Goal: Information Seeking & Learning: Check status

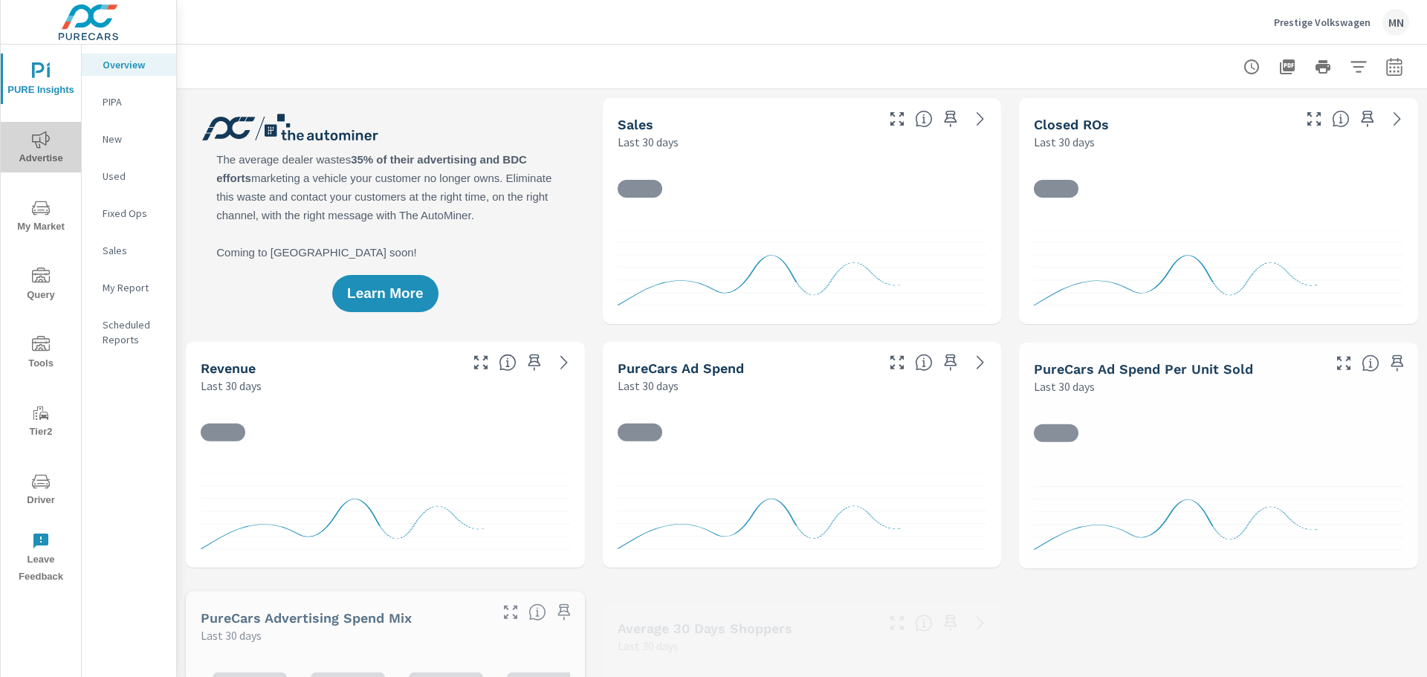
click at [66, 140] on span "Advertise" at bounding box center [40, 149] width 71 height 36
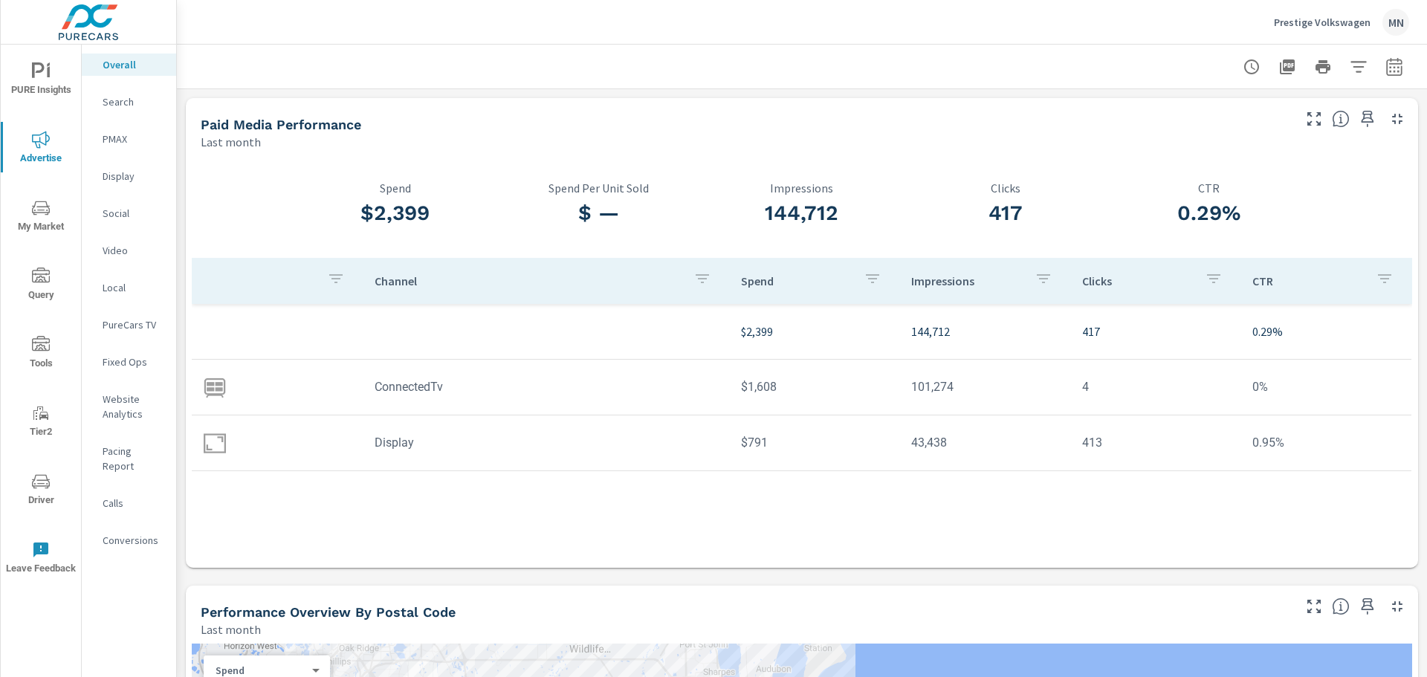
click at [116, 253] on p "Video" at bounding box center [134, 250] width 62 height 15
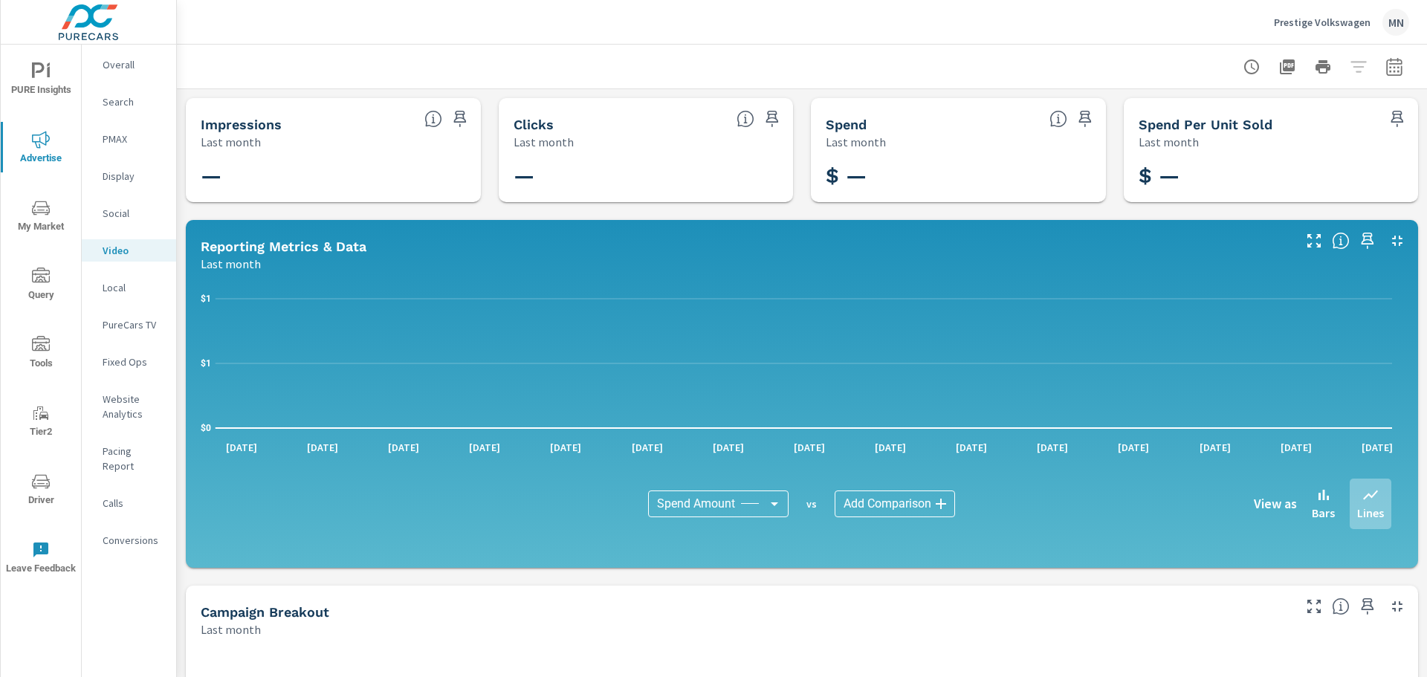
click at [123, 175] on p "Display" at bounding box center [134, 176] width 62 height 15
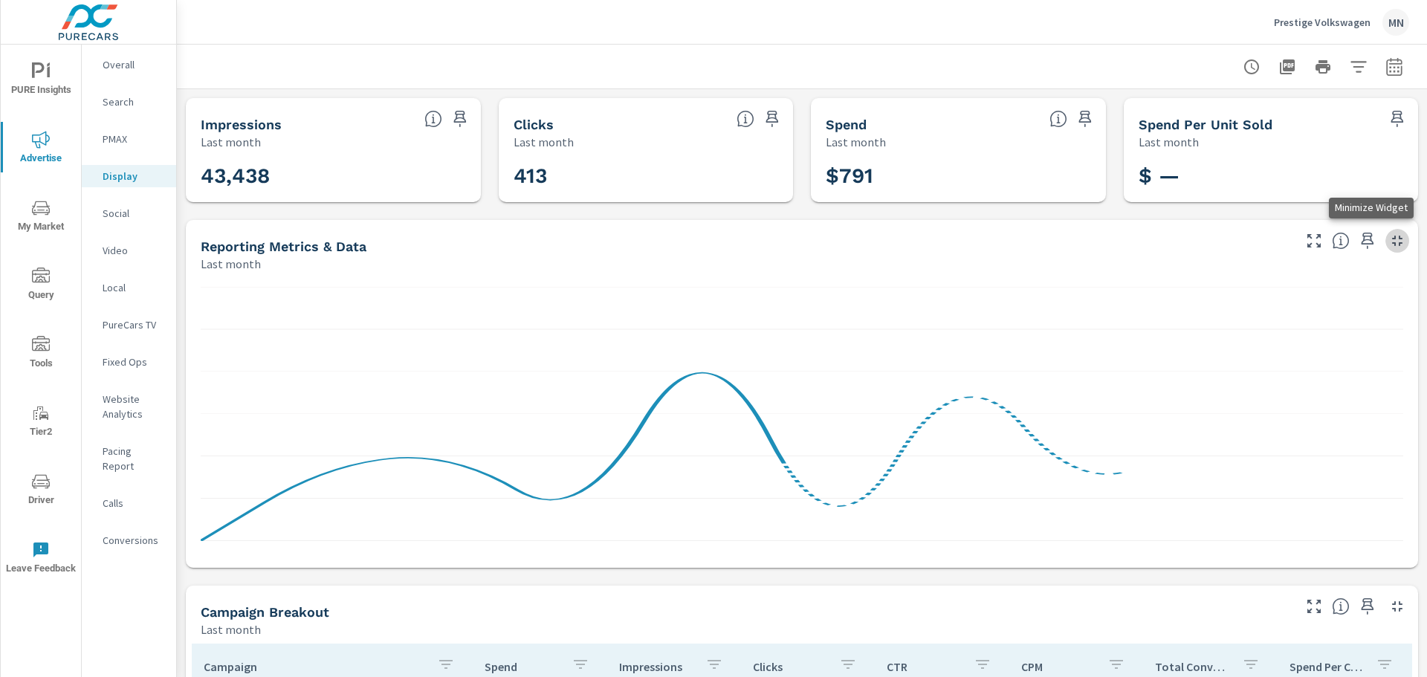
click at [1388, 240] on icon "button" at bounding box center [1397, 241] width 18 height 18
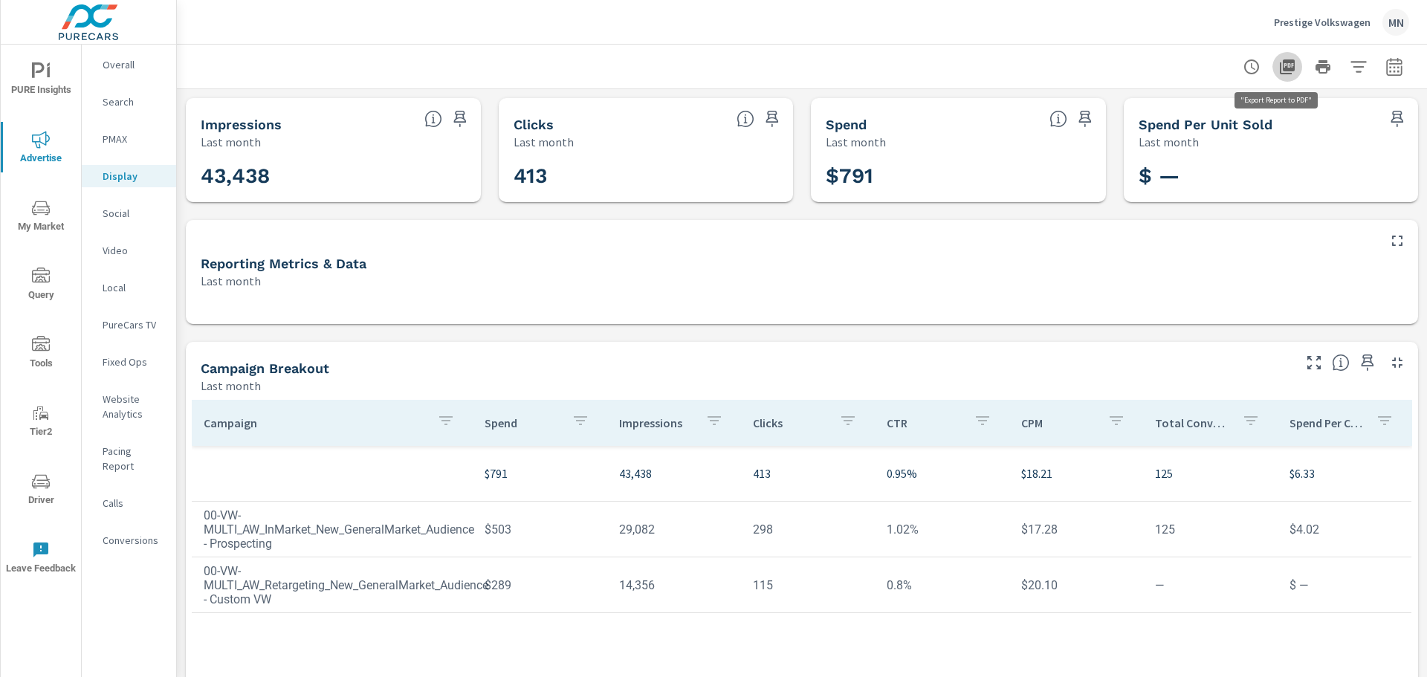
click at [1280, 66] on icon "button" at bounding box center [1287, 66] width 15 height 15
click at [1386, 74] on icon "button" at bounding box center [1394, 66] width 16 height 18
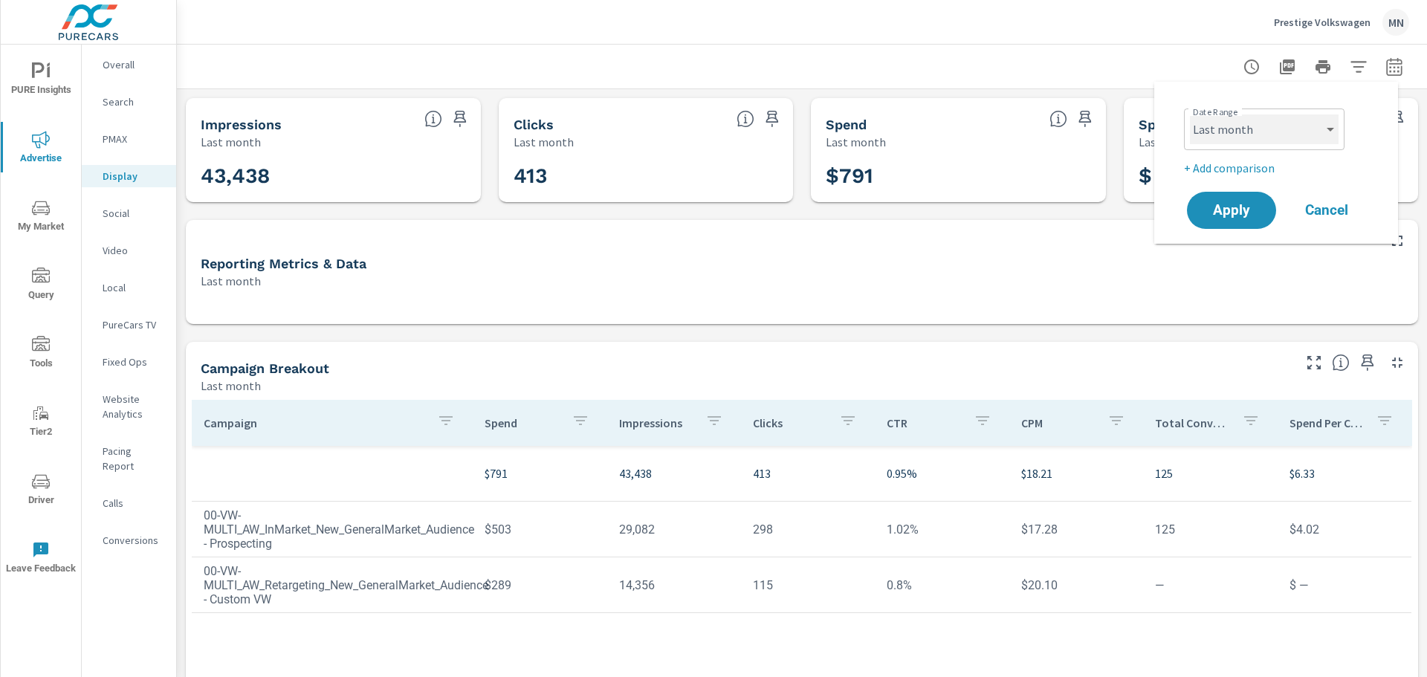
click at [1324, 123] on select "Custom [DATE] Last week Last 7 days Last 14 days Last 30 days Last 45 days Last…" at bounding box center [1264, 129] width 149 height 30
select select "custom"
click at [1190, 114] on select "Custom [DATE] Last week Last 7 days Last 14 days Last 30 days Last 45 days Last…" at bounding box center [1264, 129] width 149 height 30
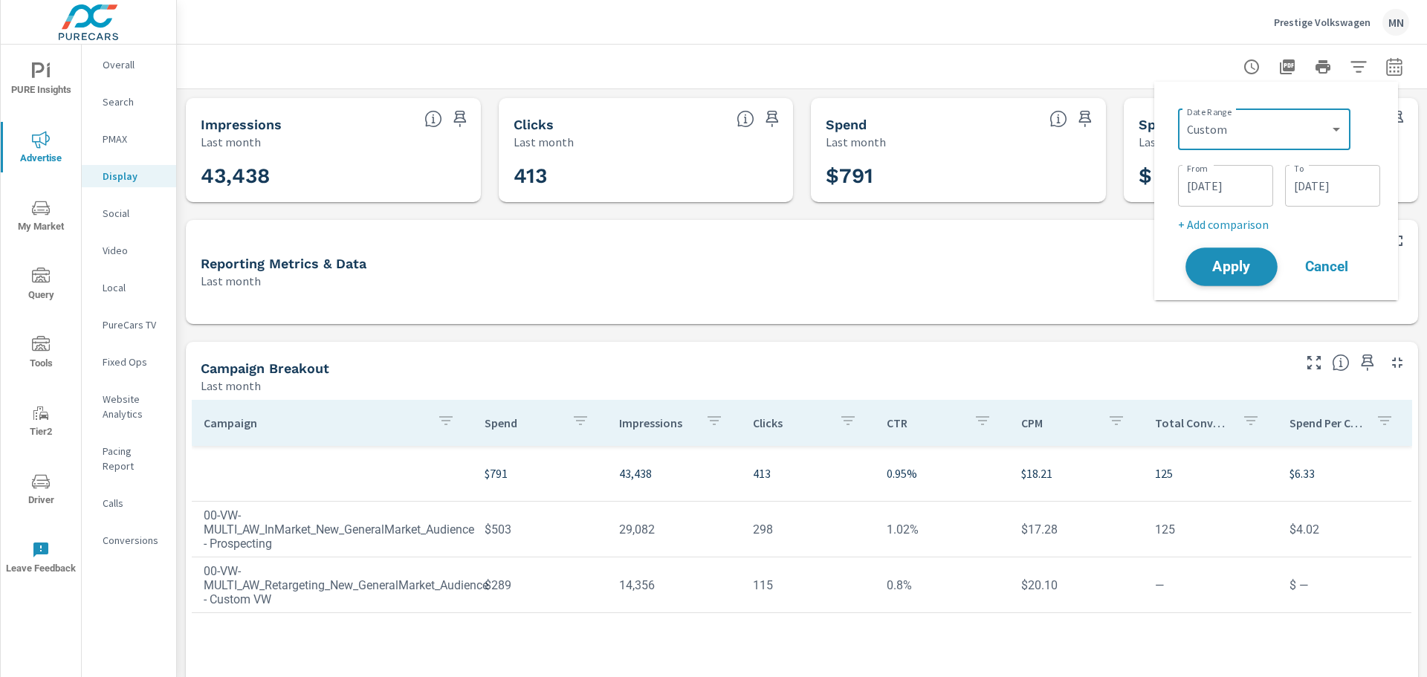
click at [1224, 268] on span "Apply" at bounding box center [1231, 267] width 61 height 14
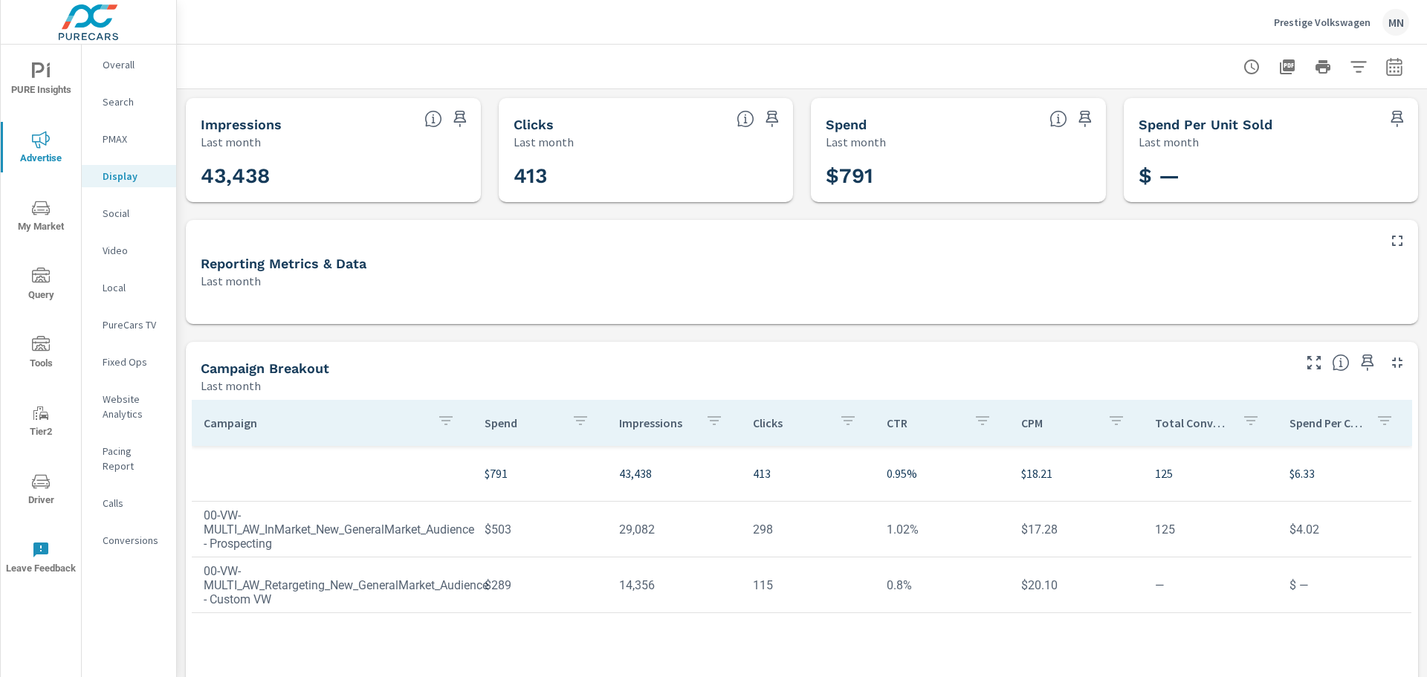
click at [1281, 69] on icon "button" at bounding box center [1287, 66] width 15 height 15
click at [122, 137] on p "PMAX" at bounding box center [134, 139] width 62 height 15
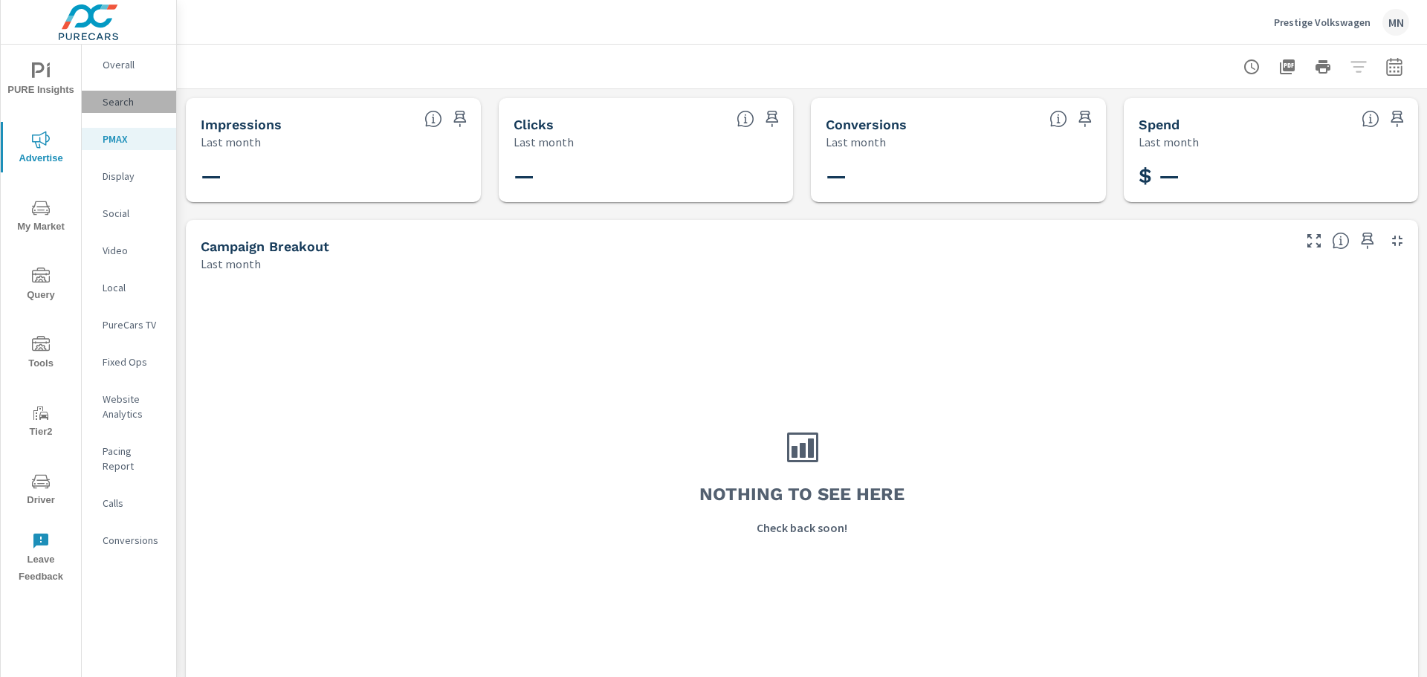
click at [129, 105] on p "Search" at bounding box center [134, 101] width 62 height 15
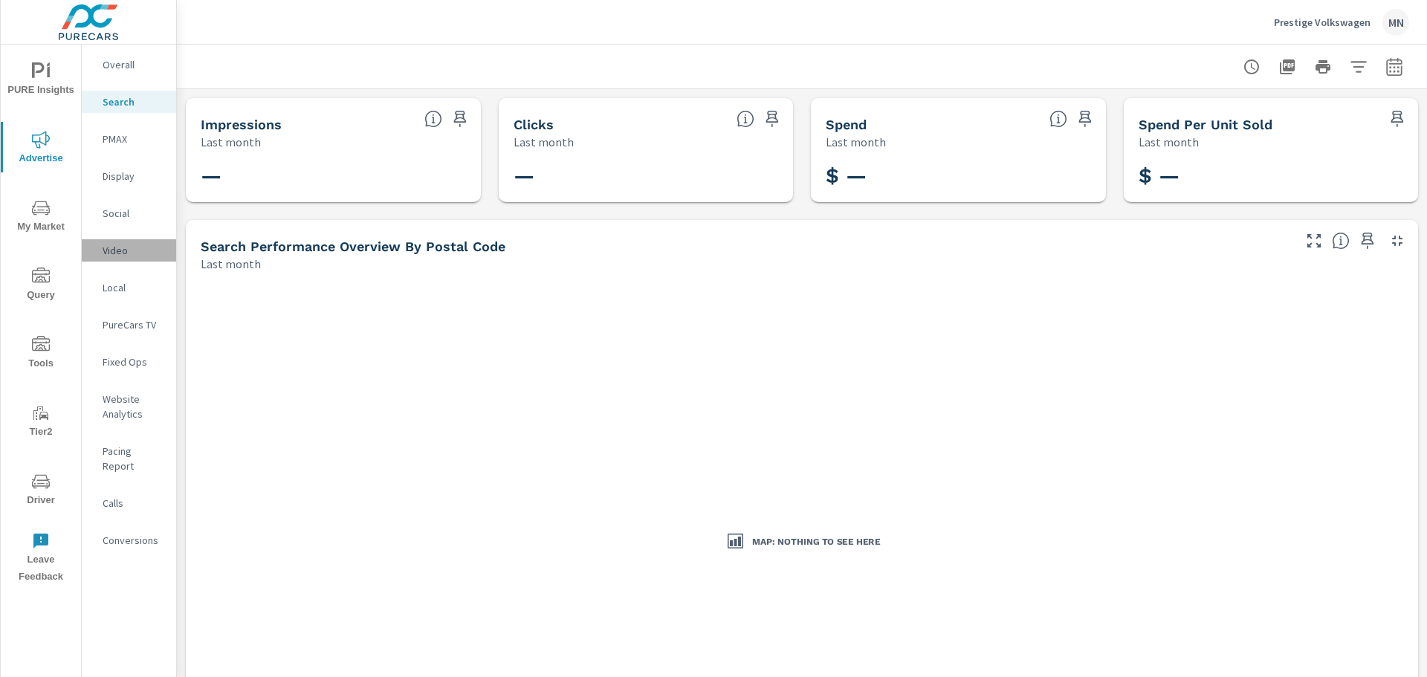
click at [113, 253] on p "Video" at bounding box center [134, 250] width 62 height 15
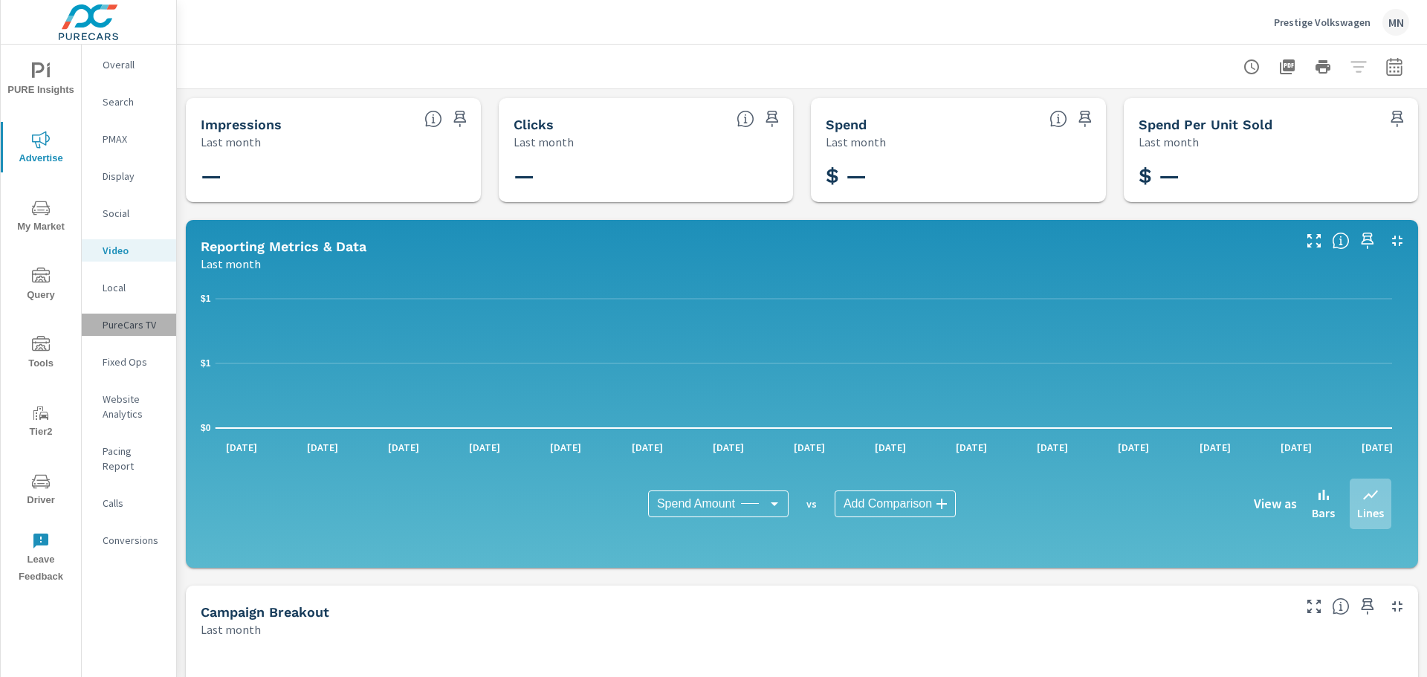
click at [133, 322] on p "PureCars TV" at bounding box center [134, 324] width 62 height 15
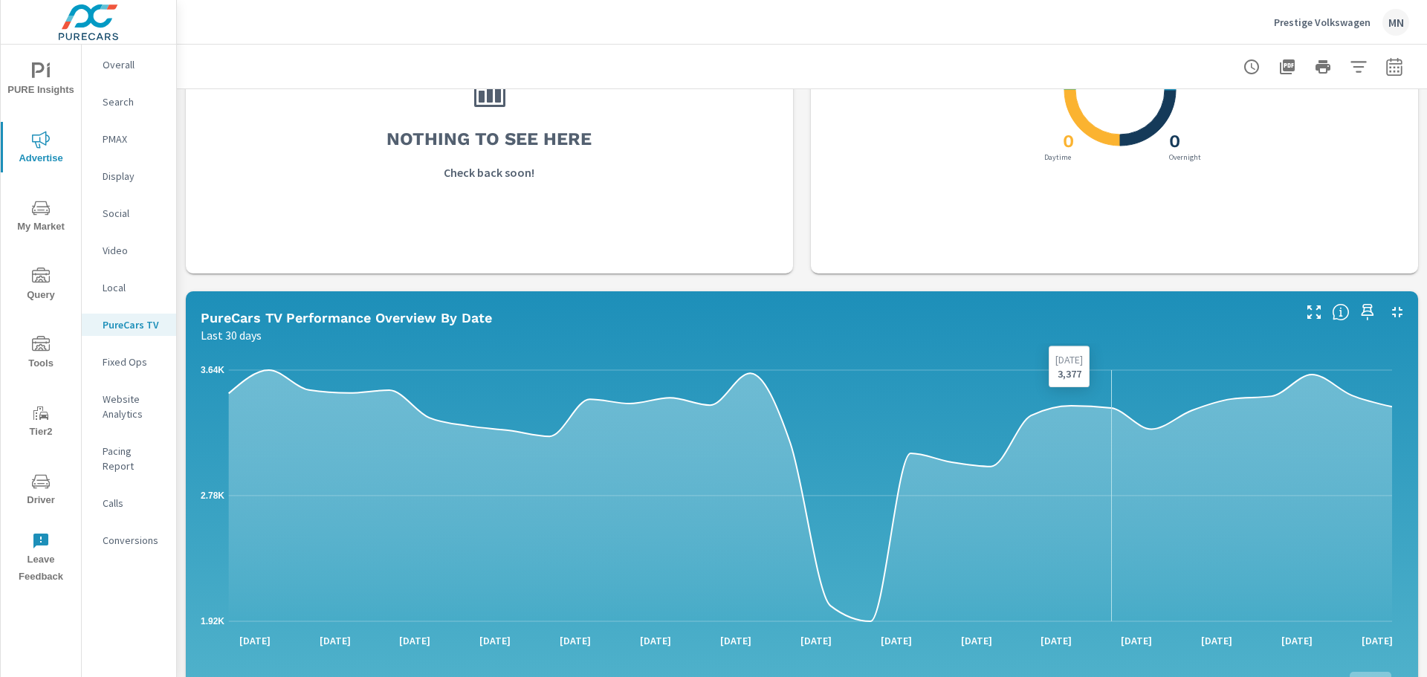
scroll to position [669, 0]
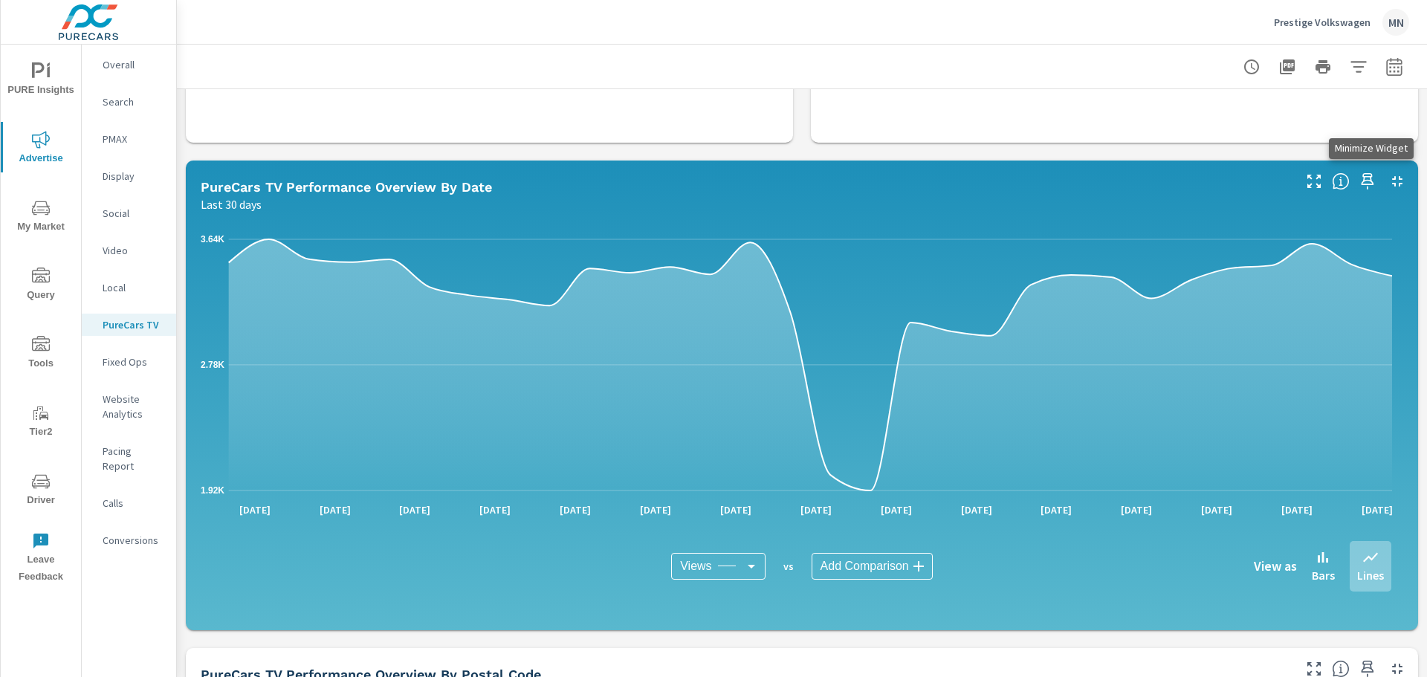
click at [1392, 179] on icon "button" at bounding box center [1397, 181] width 10 height 10
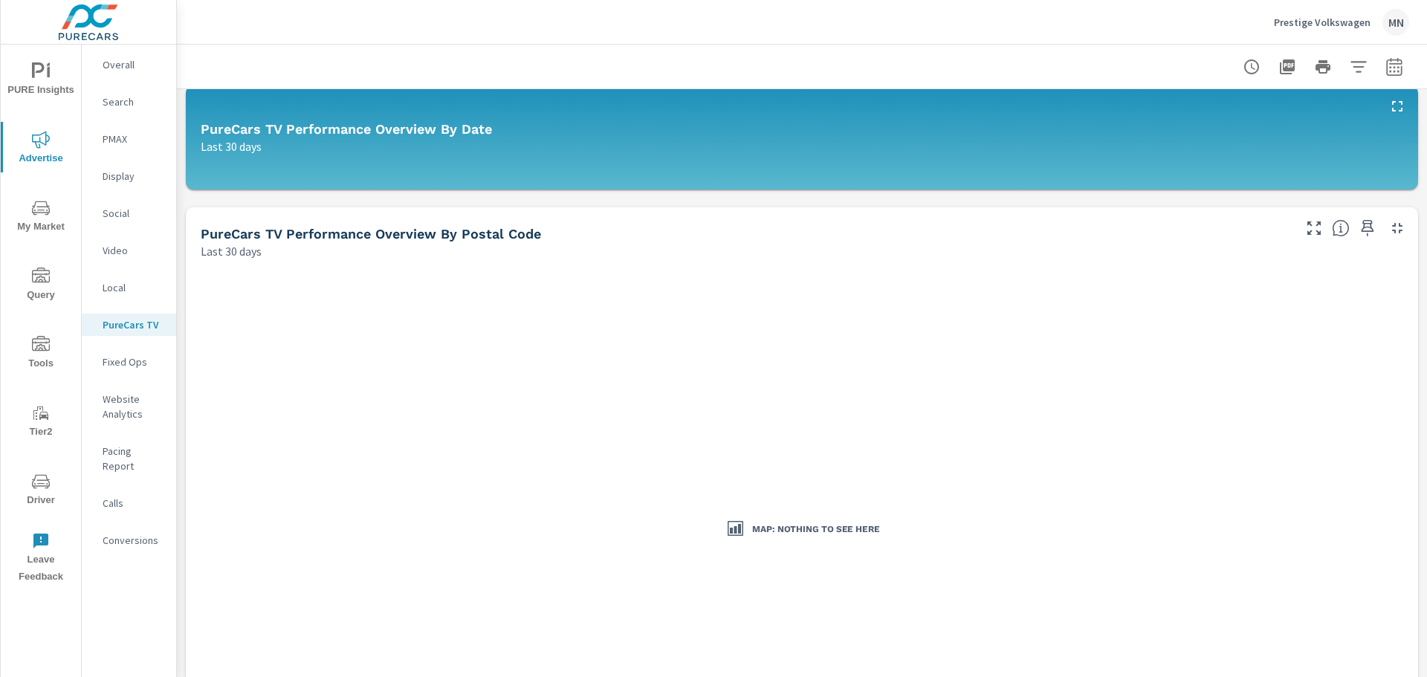
scroll to position [743, 0]
click at [1392, 231] on icon "button" at bounding box center [1397, 229] width 10 height 10
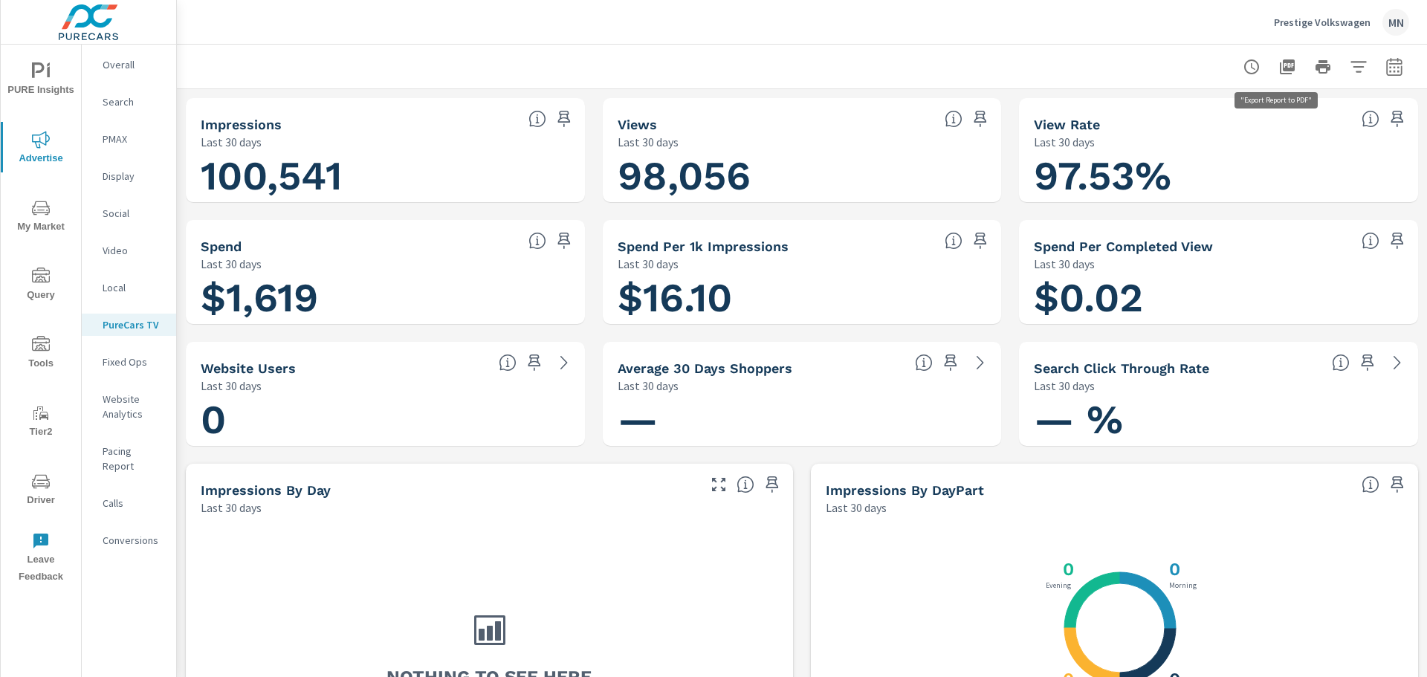
click at [1279, 54] on button "button" at bounding box center [1287, 67] width 30 height 30
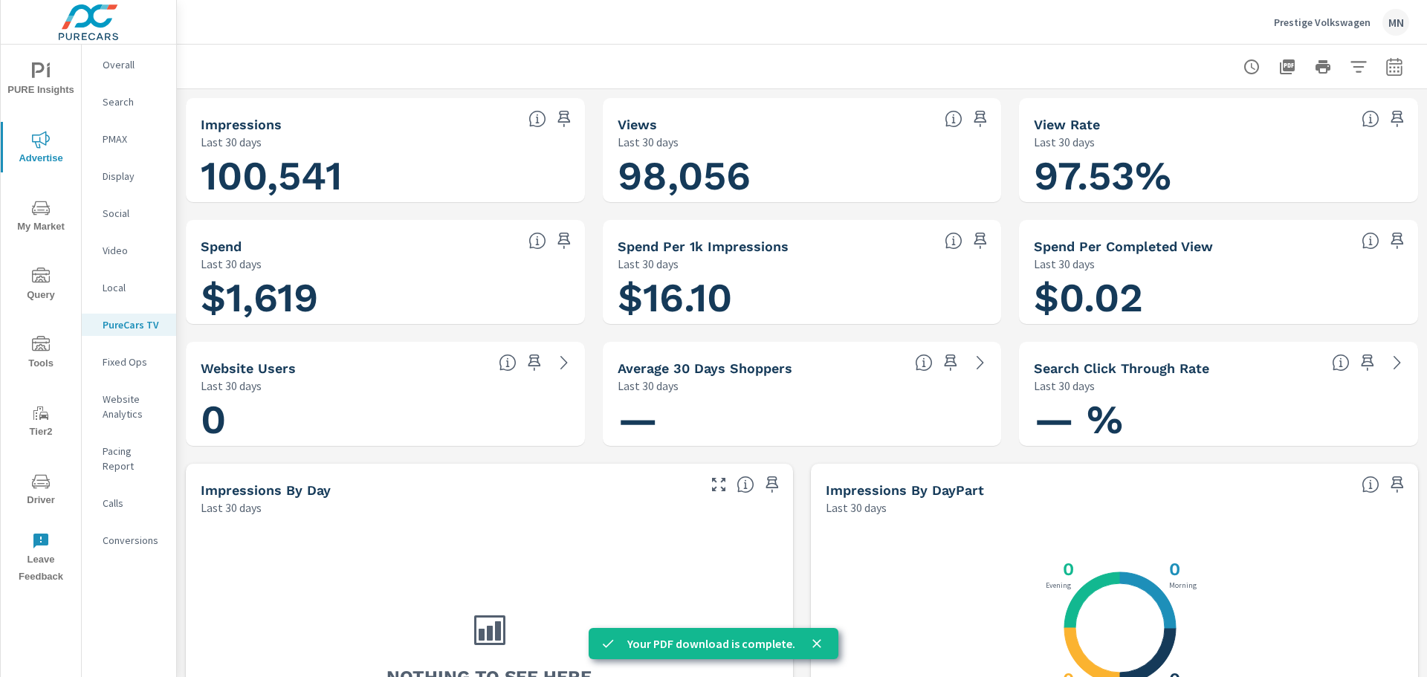
click at [1391, 69] on icon "button" at bounding box center [1394, 67] width 18 height 18
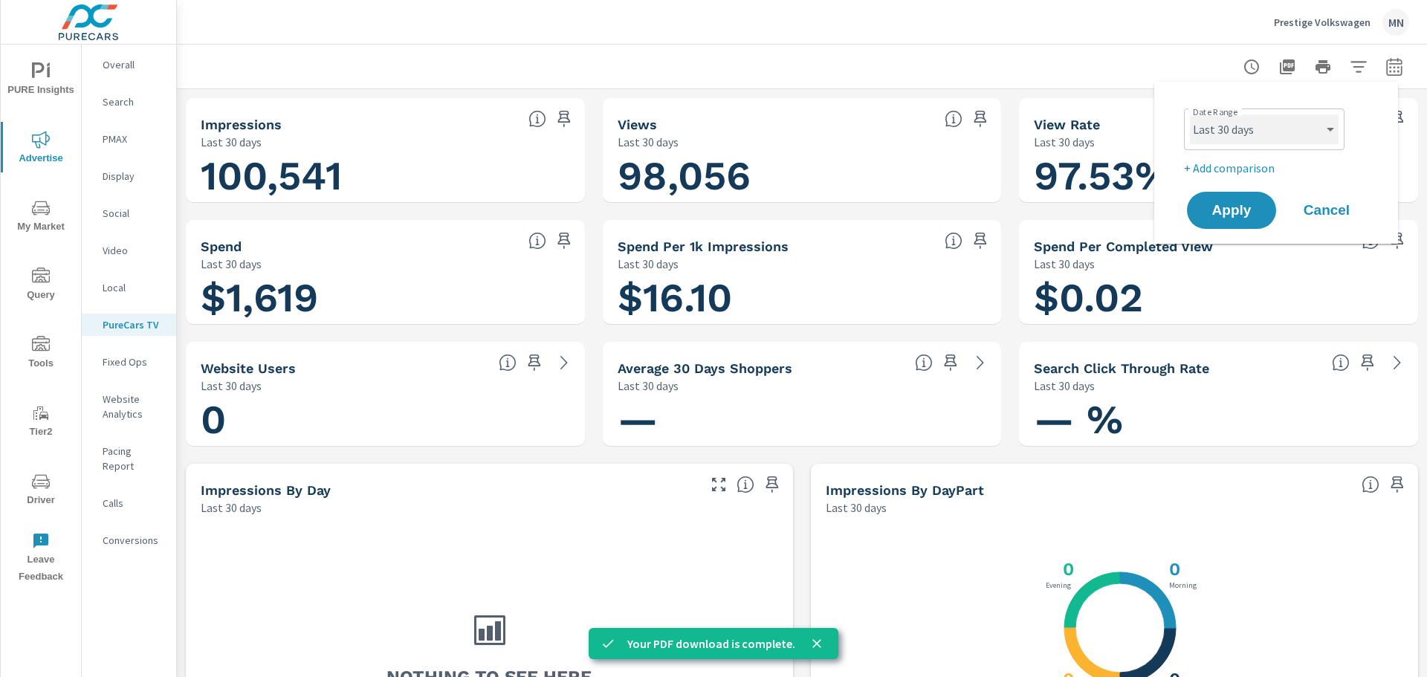
click at [1304, 125] on select "Custom [DATE] Last week Last 7 days Last 14 days Last 30 days Last 45 days Last…" at bounding box center [1264, 129] width 149 height 30
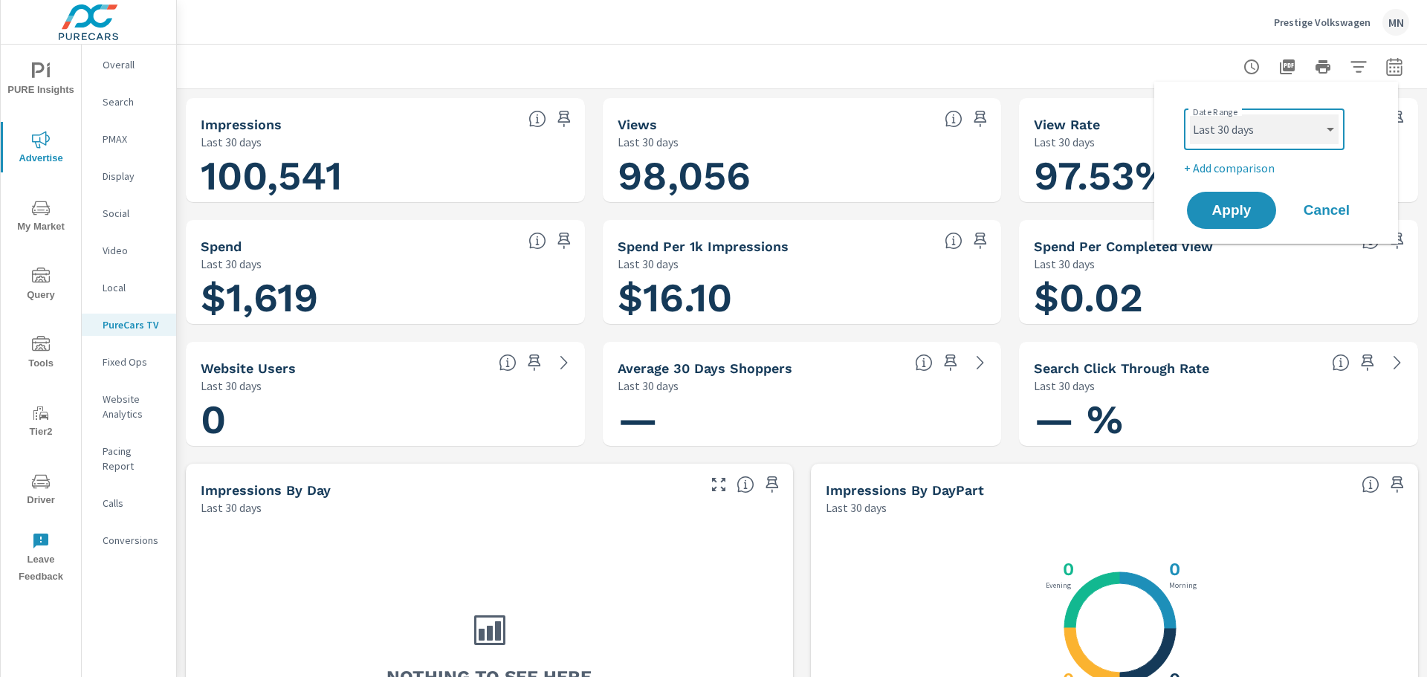
select select "custom"
click at [1190, 114] on select "Custom [DATE] Last week Last 7 days Last 14 days Last 30 days Last 45 days Last…" at bounding box center [1264, 129] width 149 height 30
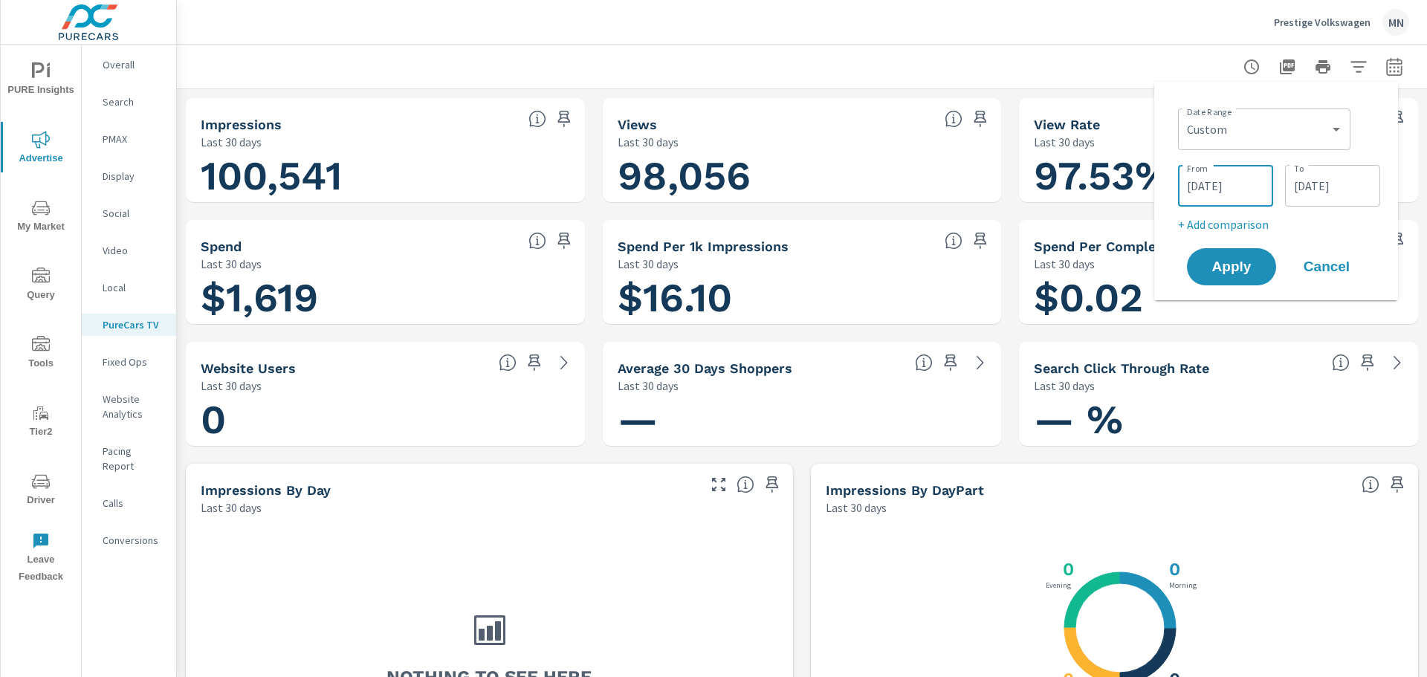
click at [1232, 191] on input "[DATE]" at bounding box center [1225, 186] width 83 height 30
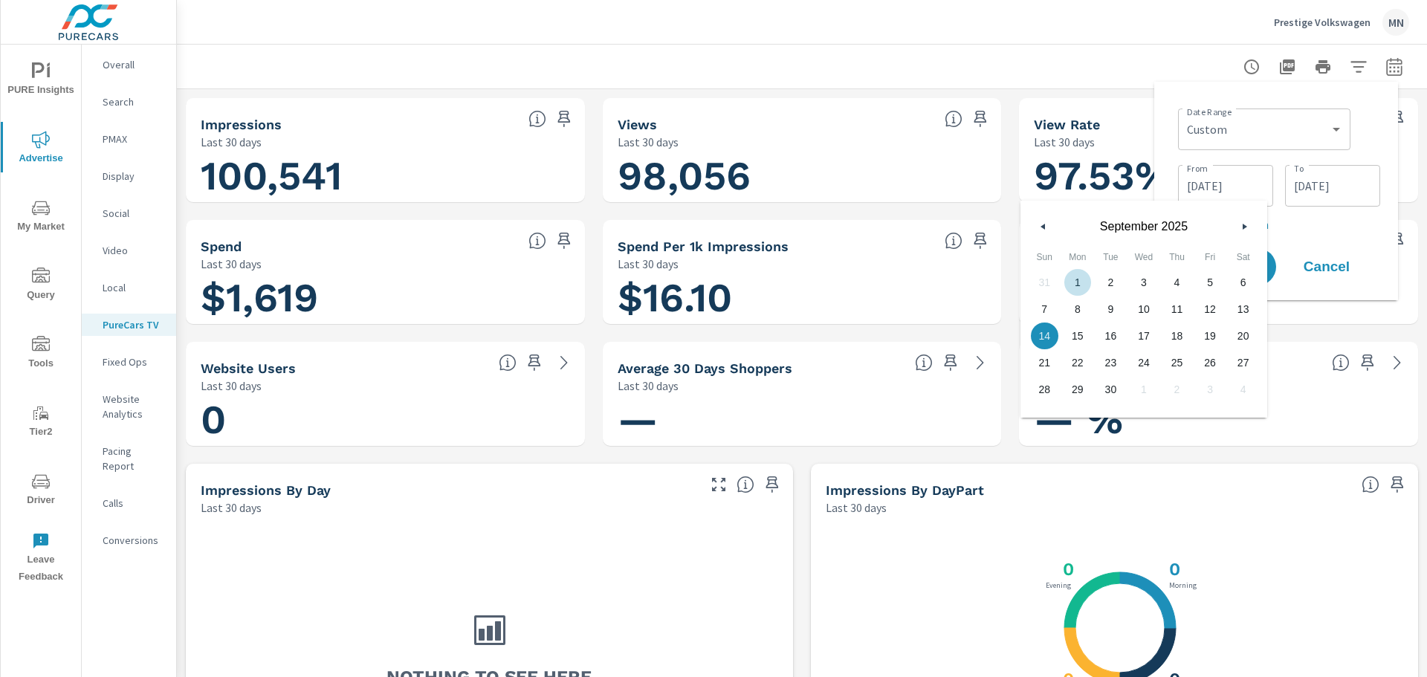
click at [1078, 285] on span "1" at bounding box center [1077, 282] width 33 height 19
type input "[DATE]"
click at [1339, 195] on input "[DATE]" at bounding box center [1332, 186] width 83 height 30
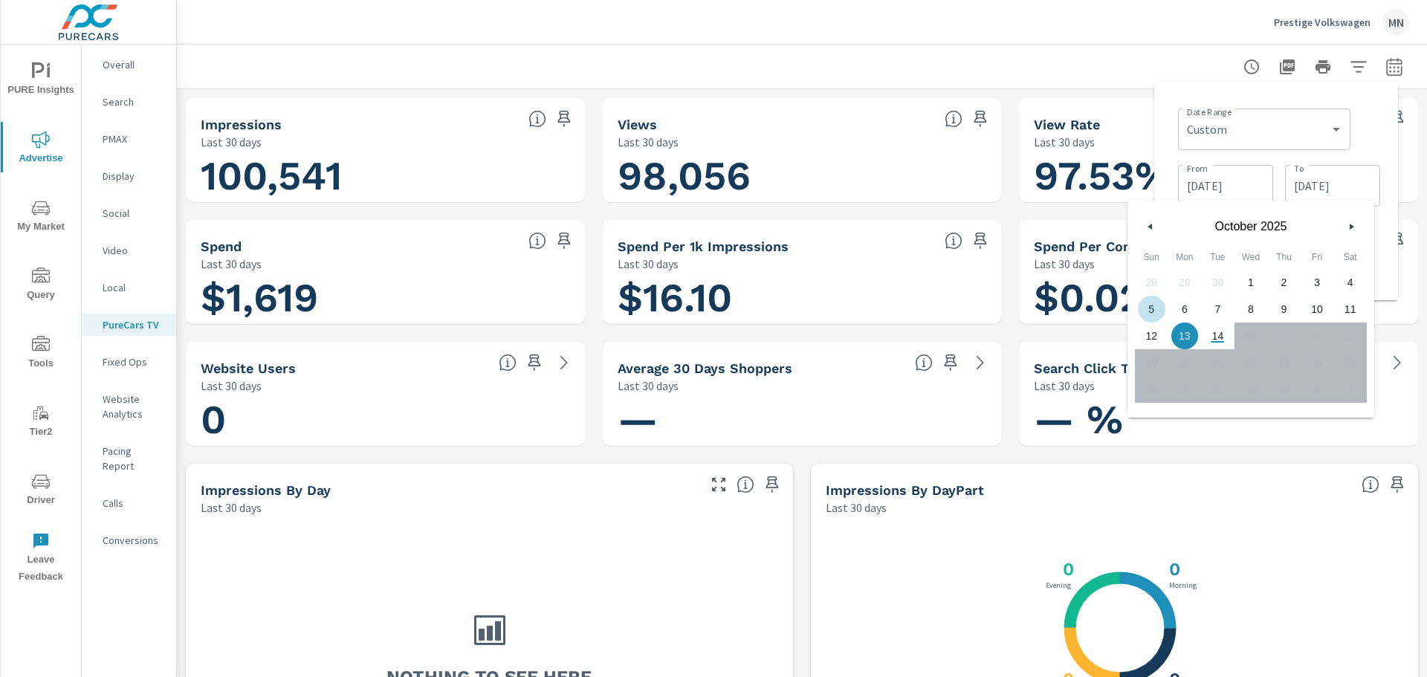
click at [1154, 225] on button "button" at bounding box center [1151, 227] width 18 height 18
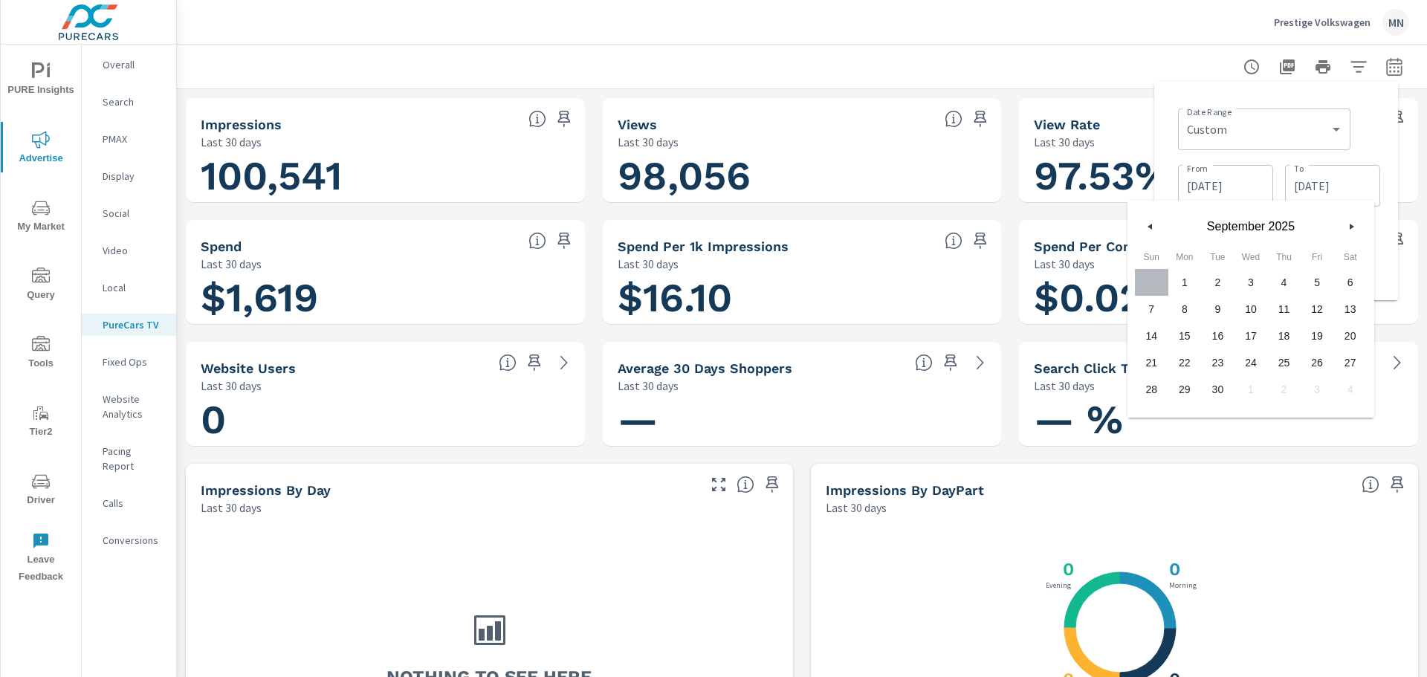
click at [1223, 391] on span "30" at bounding box center [1217, 389] width 33 height 19
type input "[DATE]"
click at [1182, 88] on div "Date Range Custom [DATE] Last week Last 7 days Last 14 days Last 30 days Last 4…" at bounding box center [1276, 191] width 244 height 219
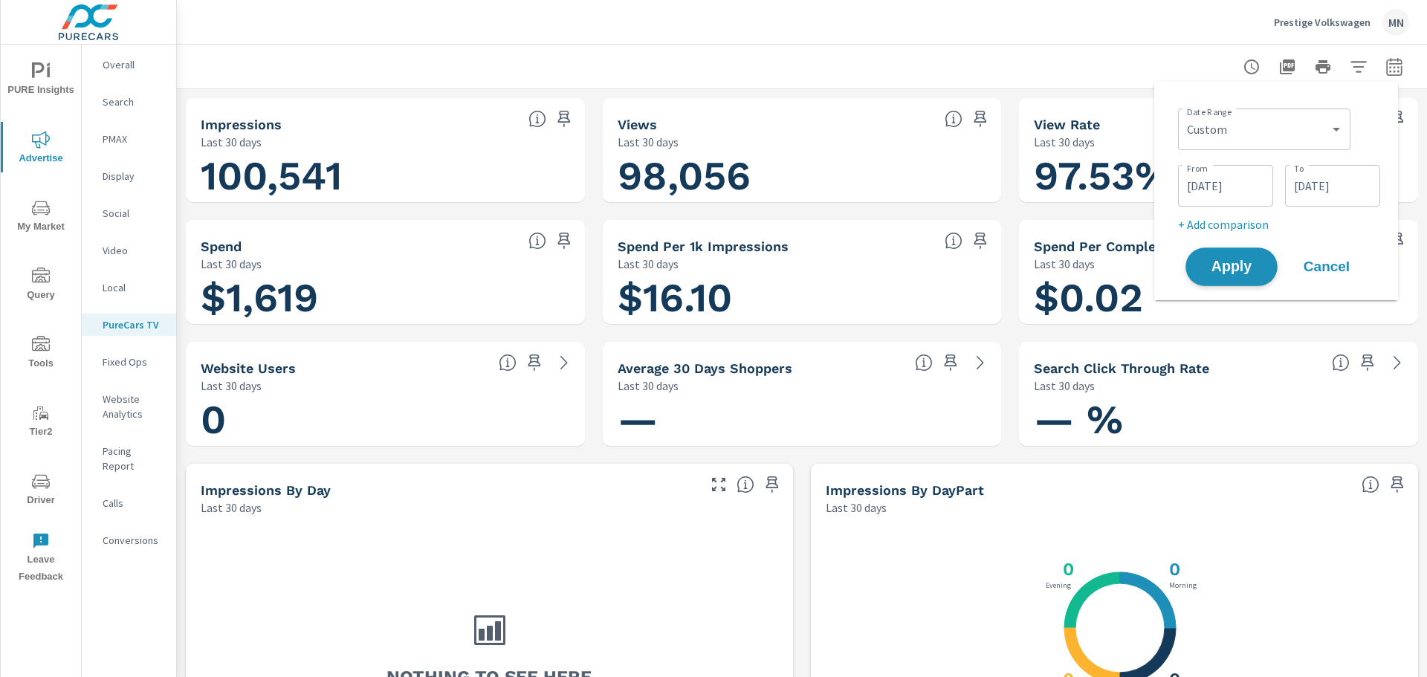
click at [1236, 271] on span "Apply" at bounding box center [1231, 267] width 61 height 14
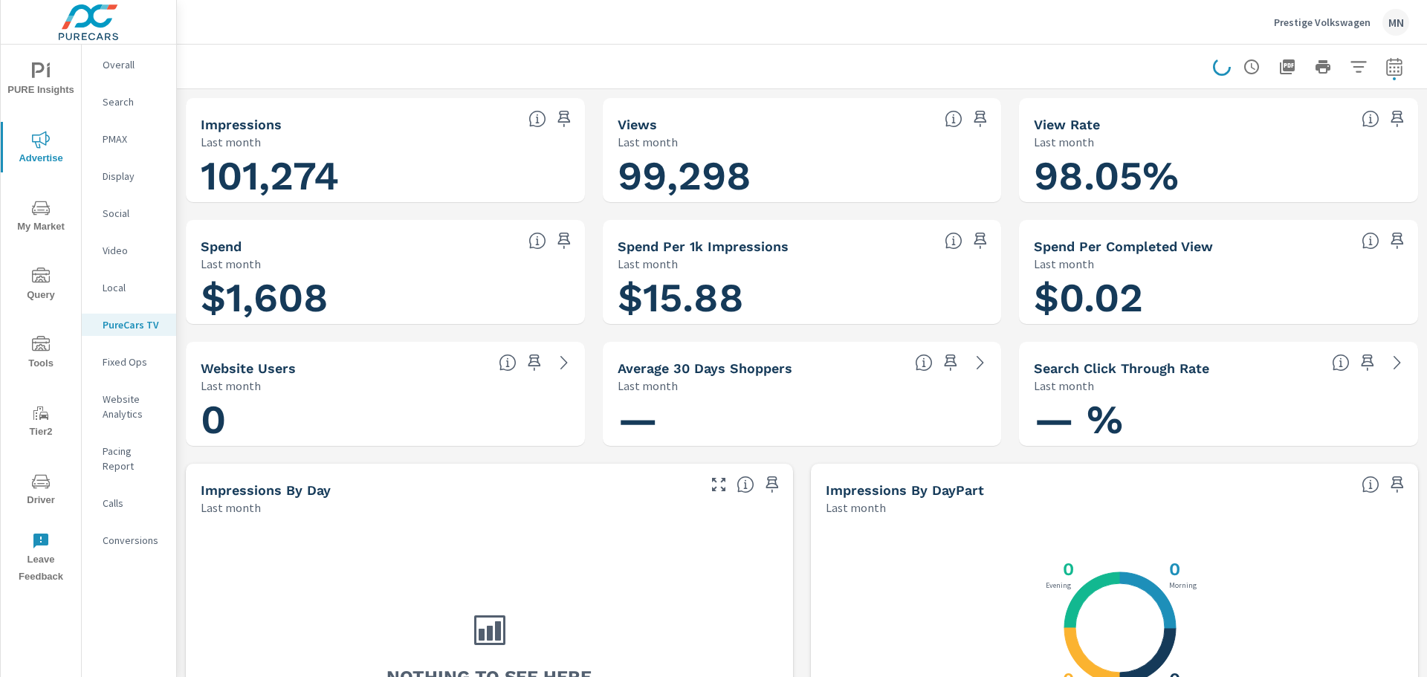
click at [1280, 68] on icon "button" at bounding box center [1287, 66] width 15 height 15
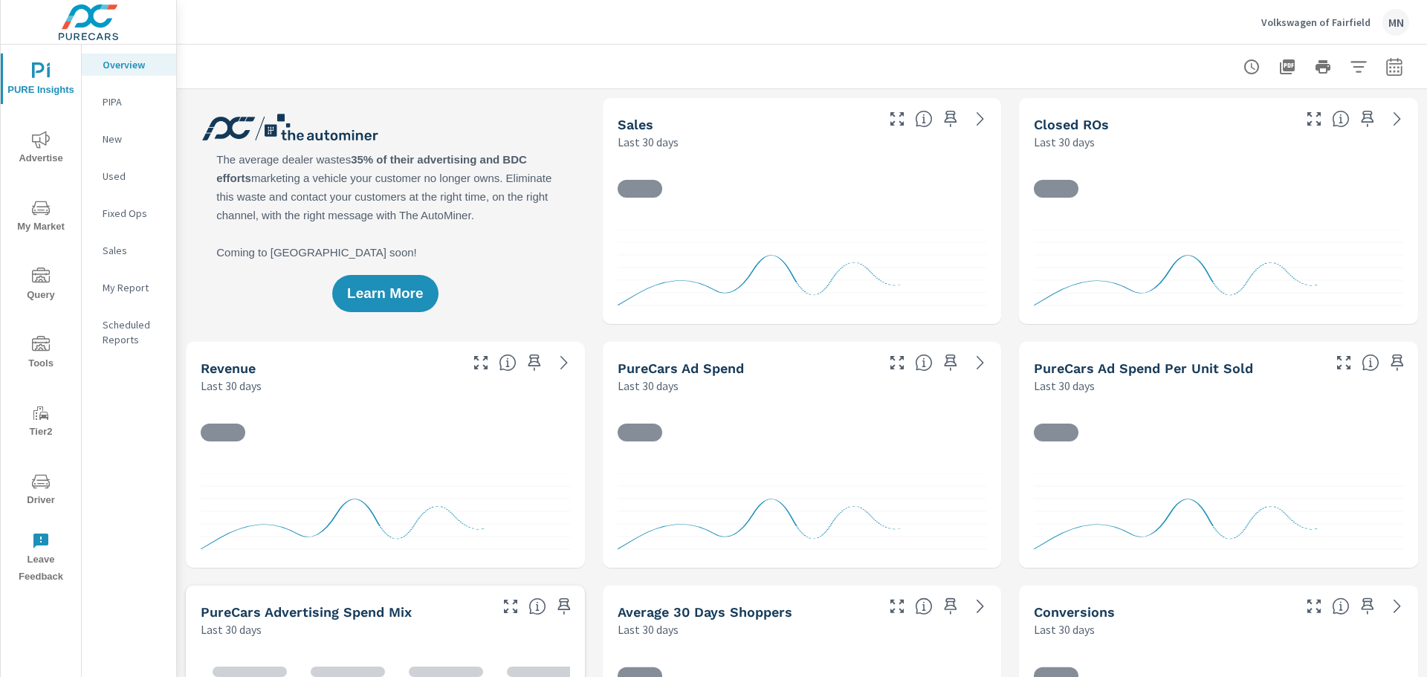
click at [45, 164] on span "Advertise" at bounding box center [40, 149] width 71 height 36
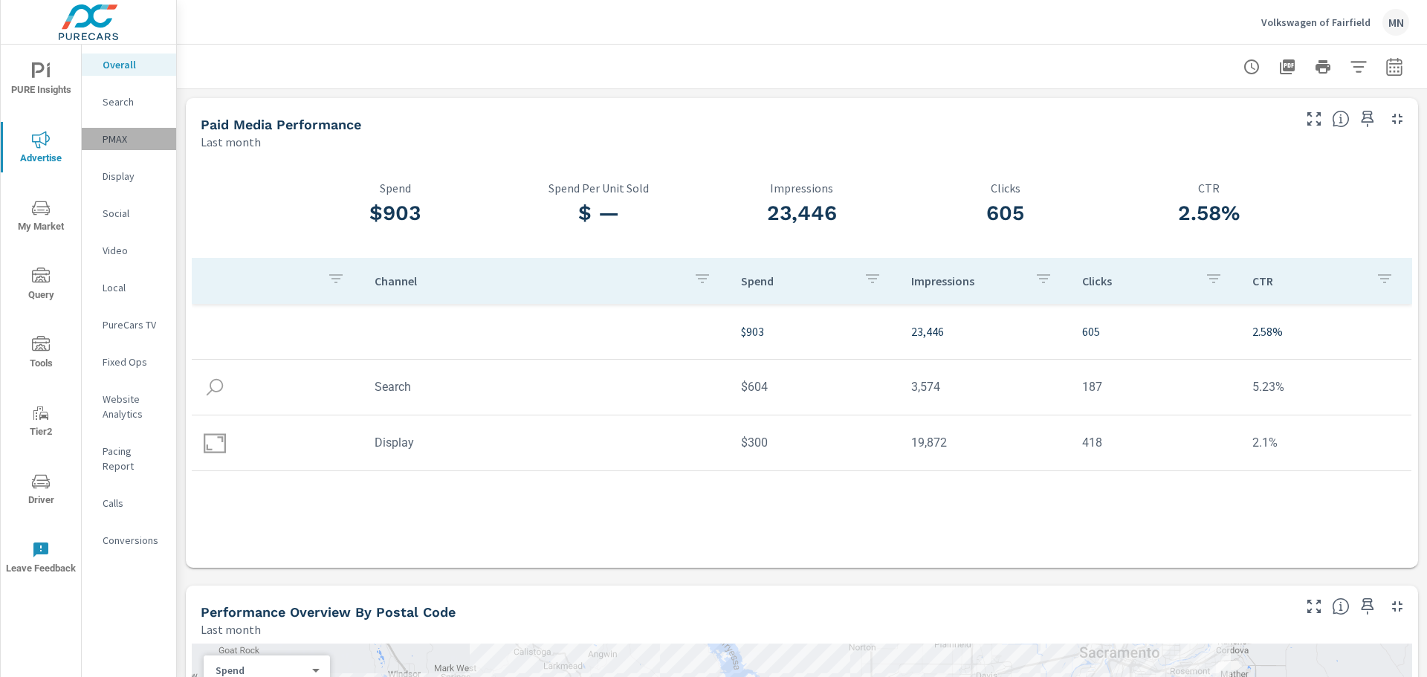
click at [115, 143] on p "PMAX" at bounding box center [134, 139] width 62 height 15
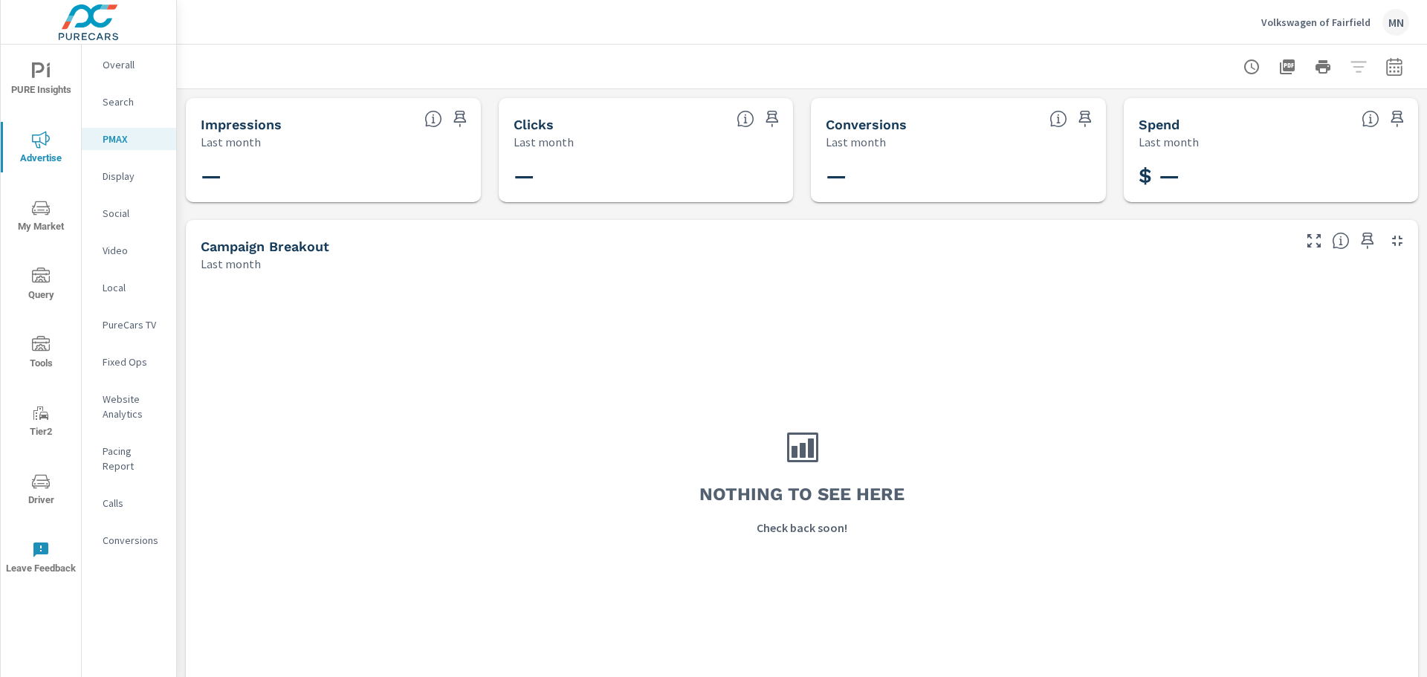
click at [121, 102] on p "Search" at bounding box center [134, 101] width 62 height 15
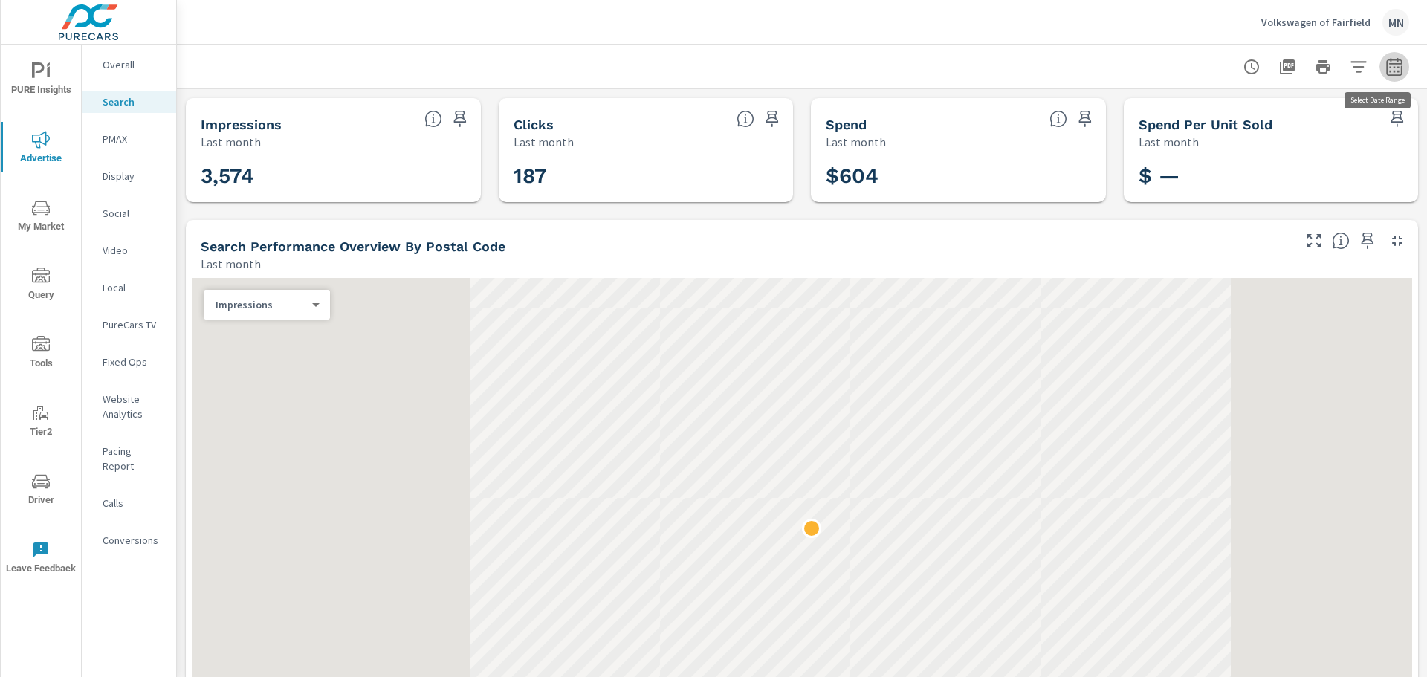
click at [1389, 71] on icon "button" at bounding box center [1394, 69] width 10 height 6
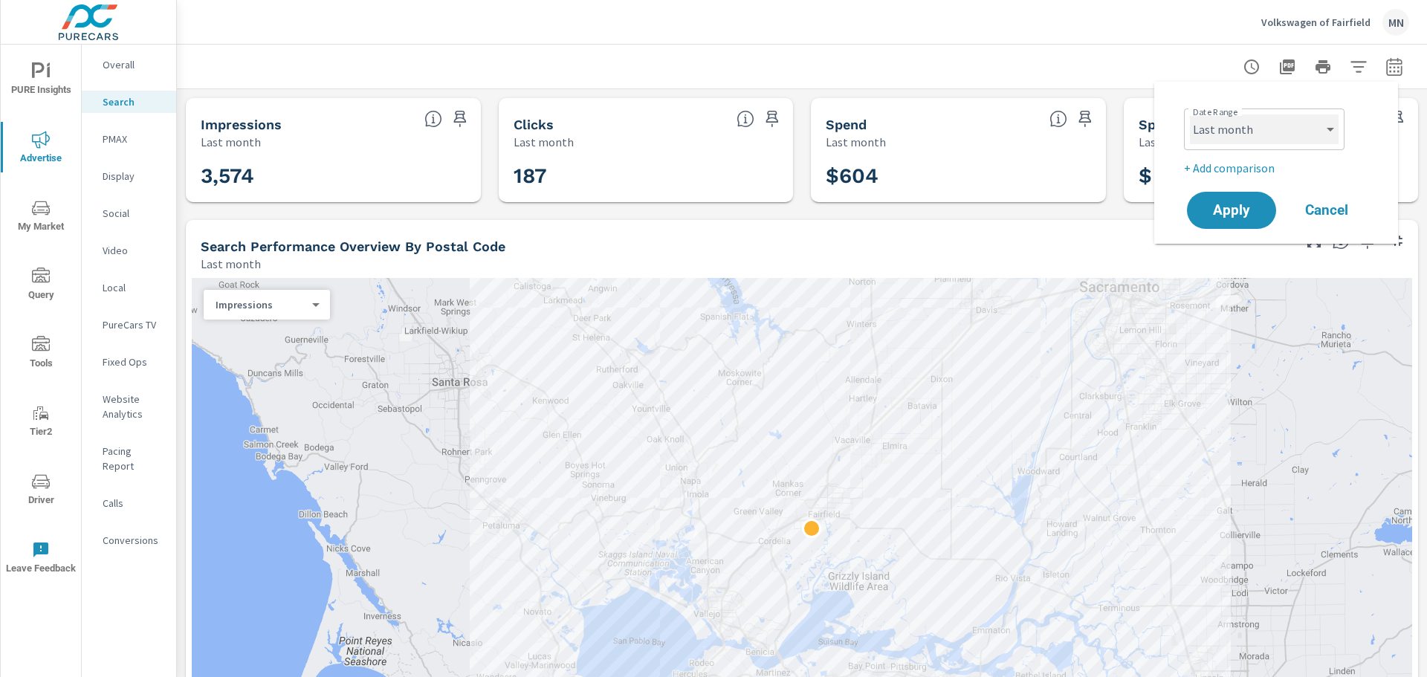
click at [1313, 132] on select "Custom [DATE] Last week Last 7 days Last 14 days Last 30 days Last 45 days Last…" at bounding box center [1264, 129] width 149 height 30
select select "custom"
click at [1190, 114] on select "Custom [DATE] Last week Last 7 days Last 14 days Last 30 days Last 45 days Last…" at bounding box center [1264, 129] width 149 height 30
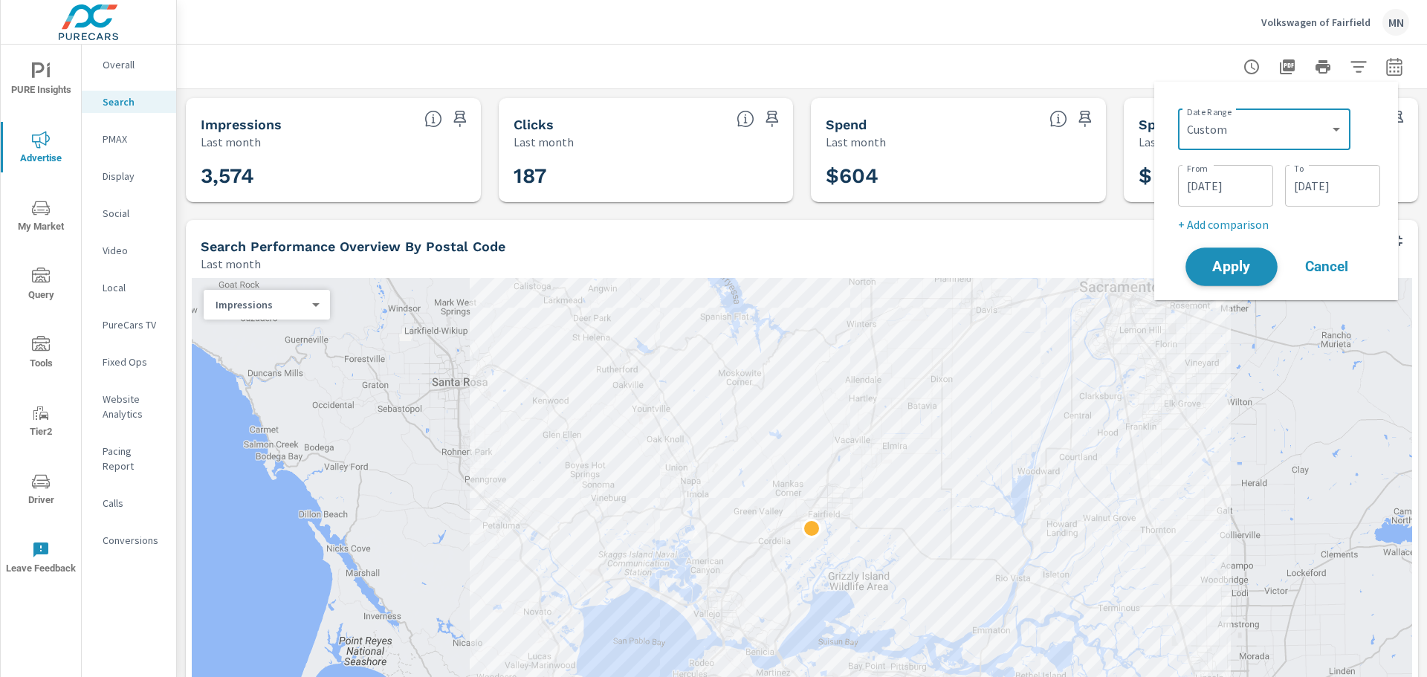
click at [1223, 273] on span "Apply" at bounding box center [1231, 267] width 61 height 14
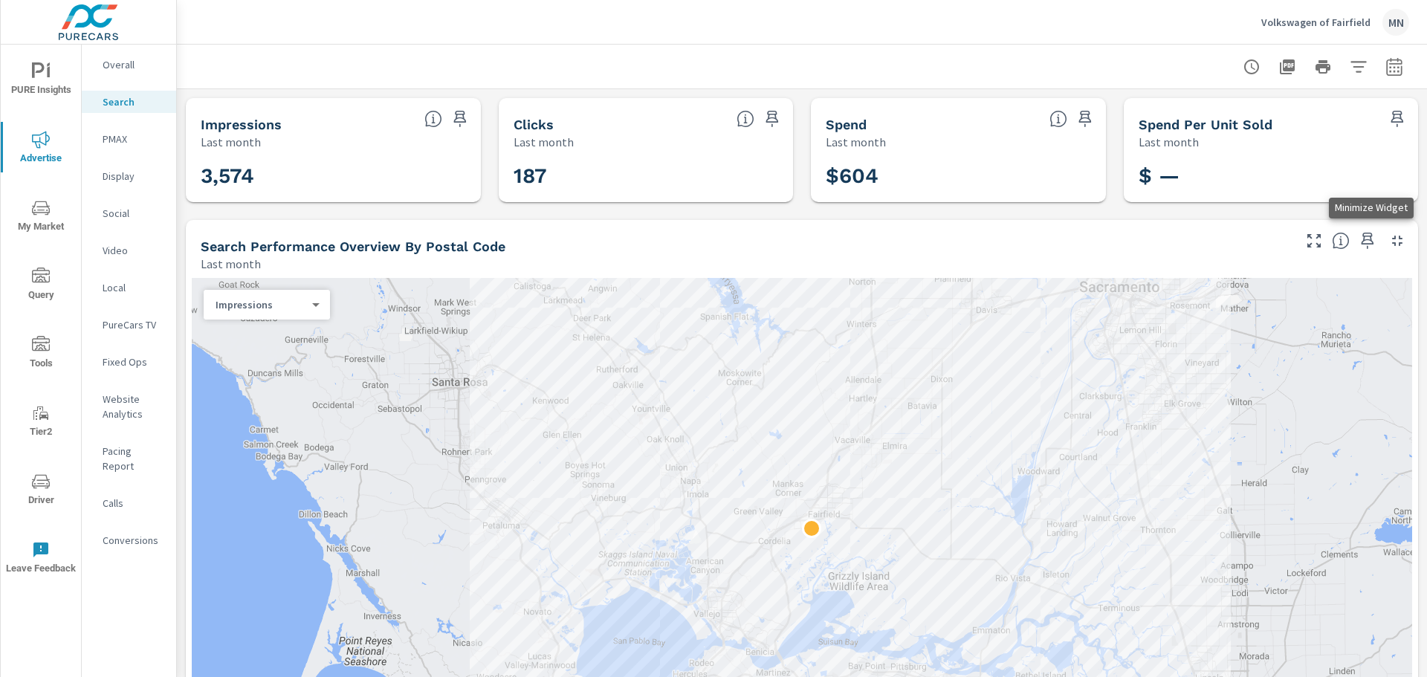
click at [1392, 242] on icon "button" at bounding box center [1397, 241] width 10 height 10
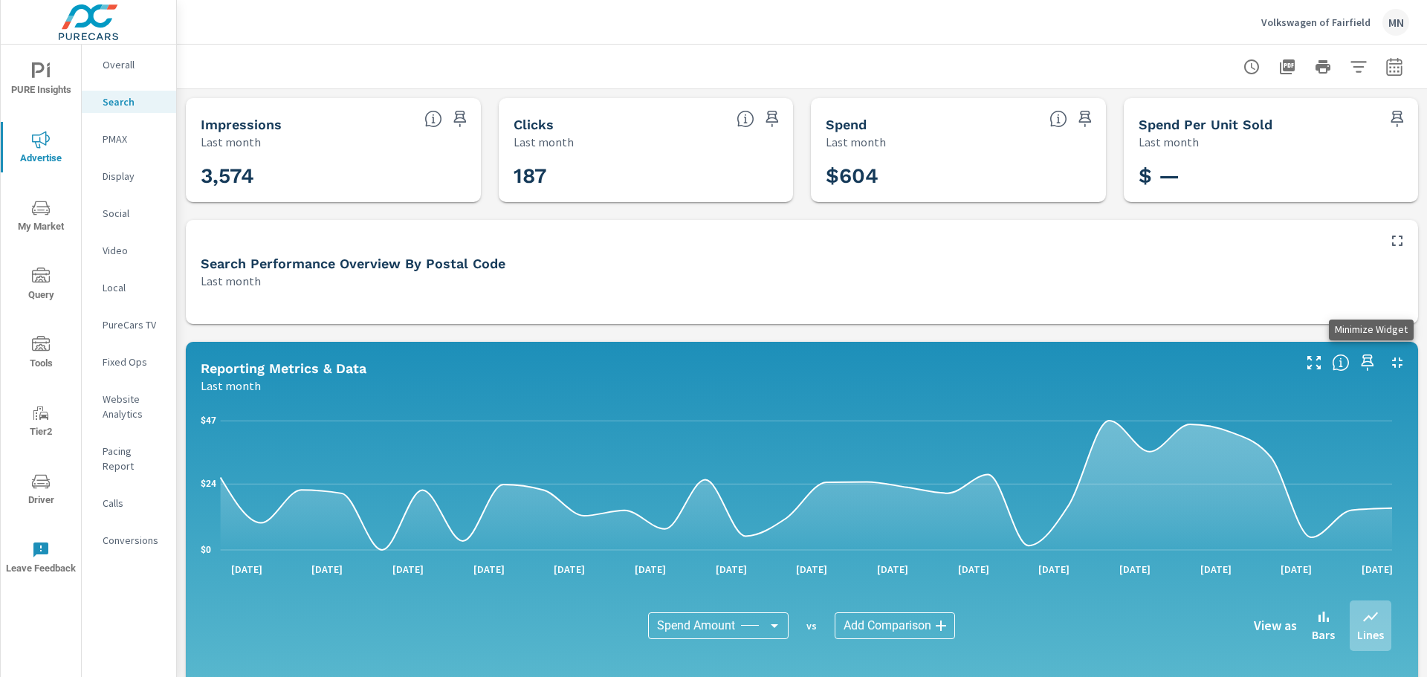
click at [1388, 358] on icon "button" at bounding box center [1397, 363] width 18 height 18
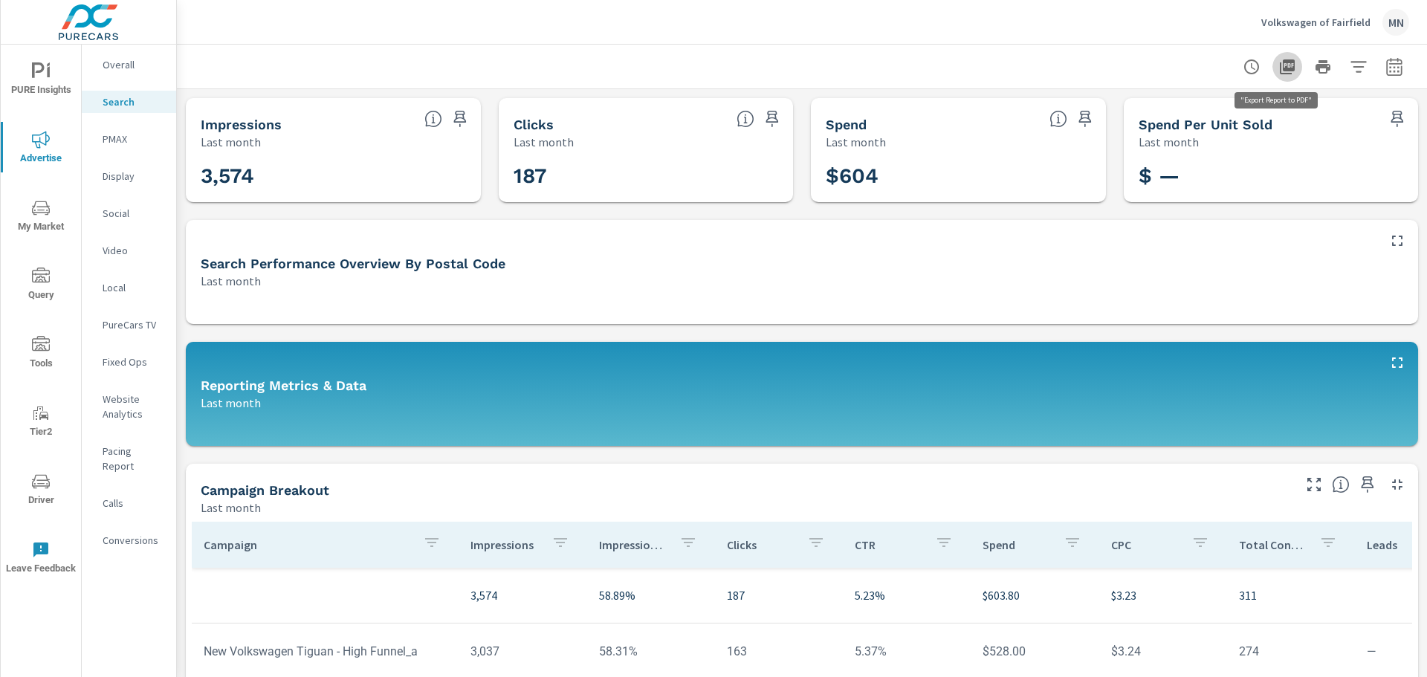
click at [1280, 66] on icon "button" at bounding box center [1287, 66] width 15 height 15
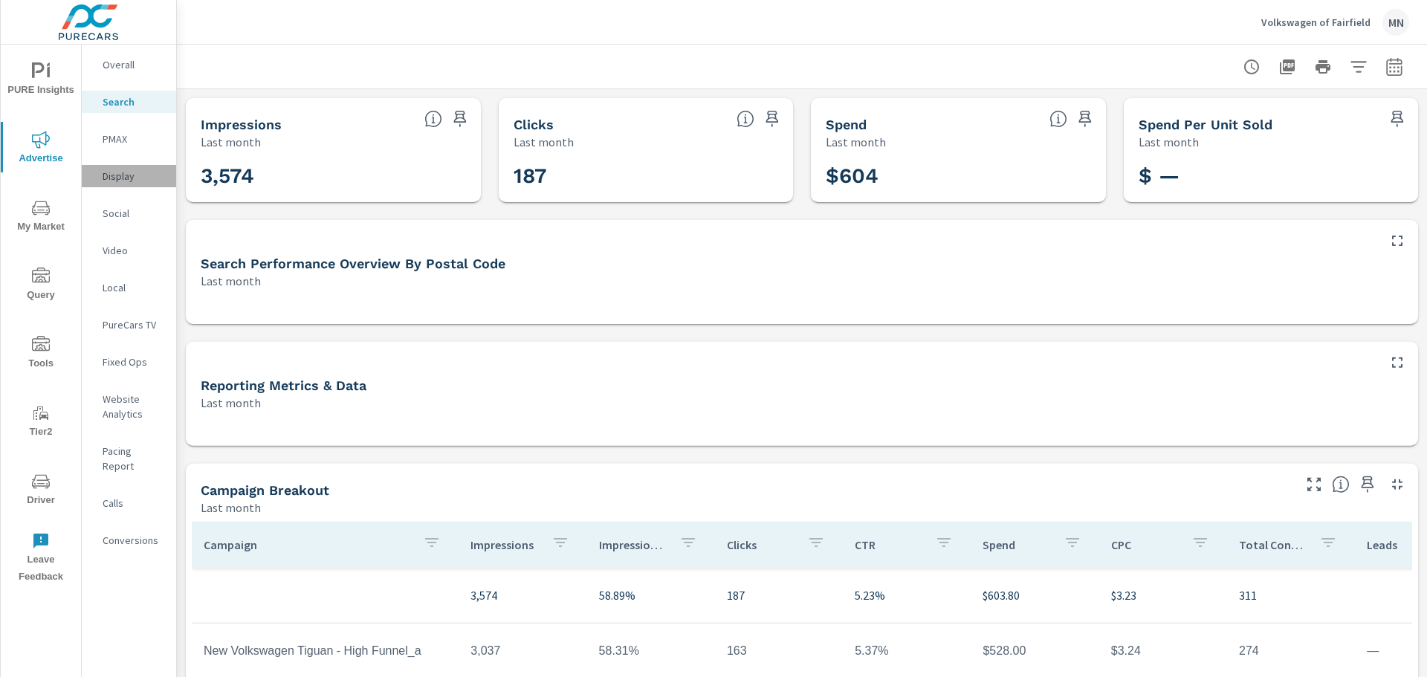
click at [127, 176] on p "Display" at bounding box center [134, 176] width 62 height 15
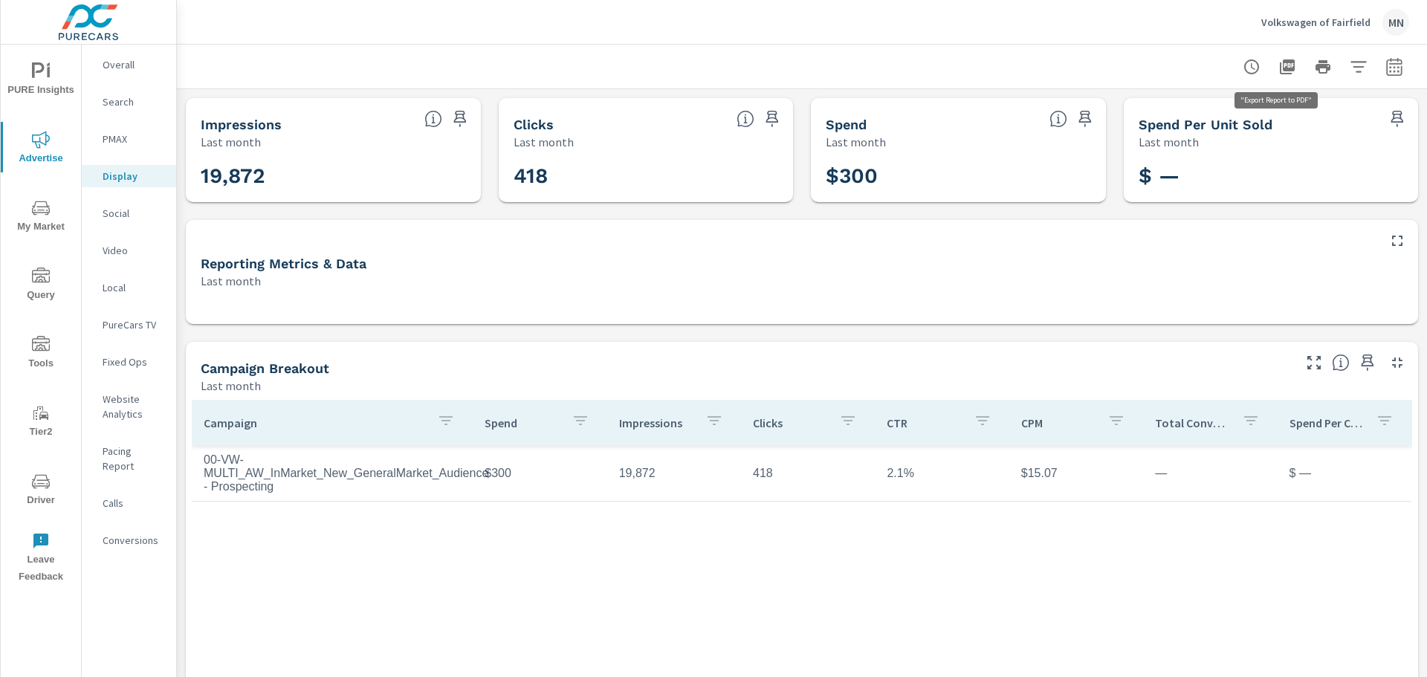
click at [1280, 68] on icon "button" at bounding box center [1287, 66] width 15 height 15
